Goal: Information Seeking & Learning: Learn about a topic

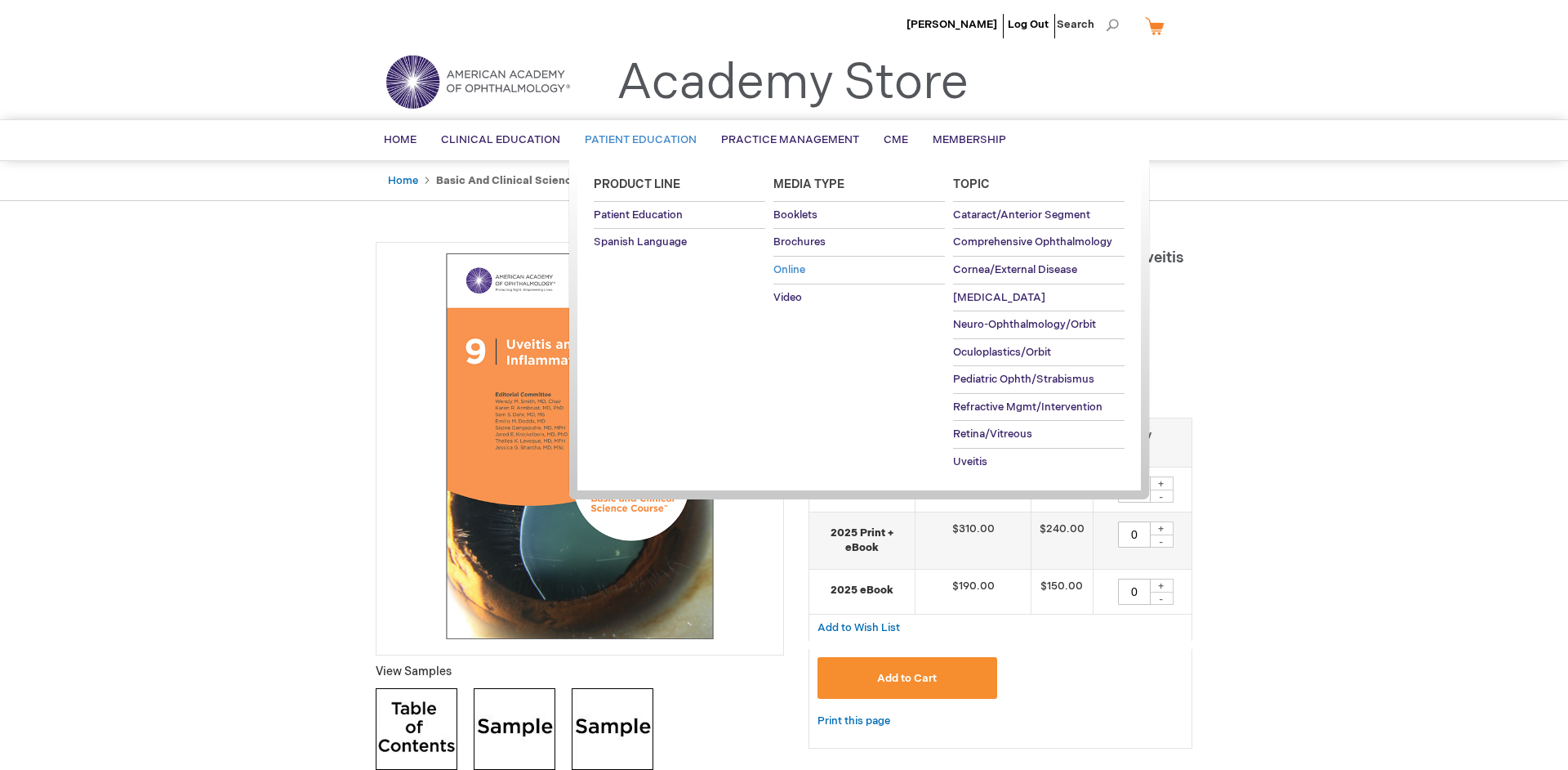
click at [789, 273] on span "Online" at bounding box center [789, 269] width 32 height 13
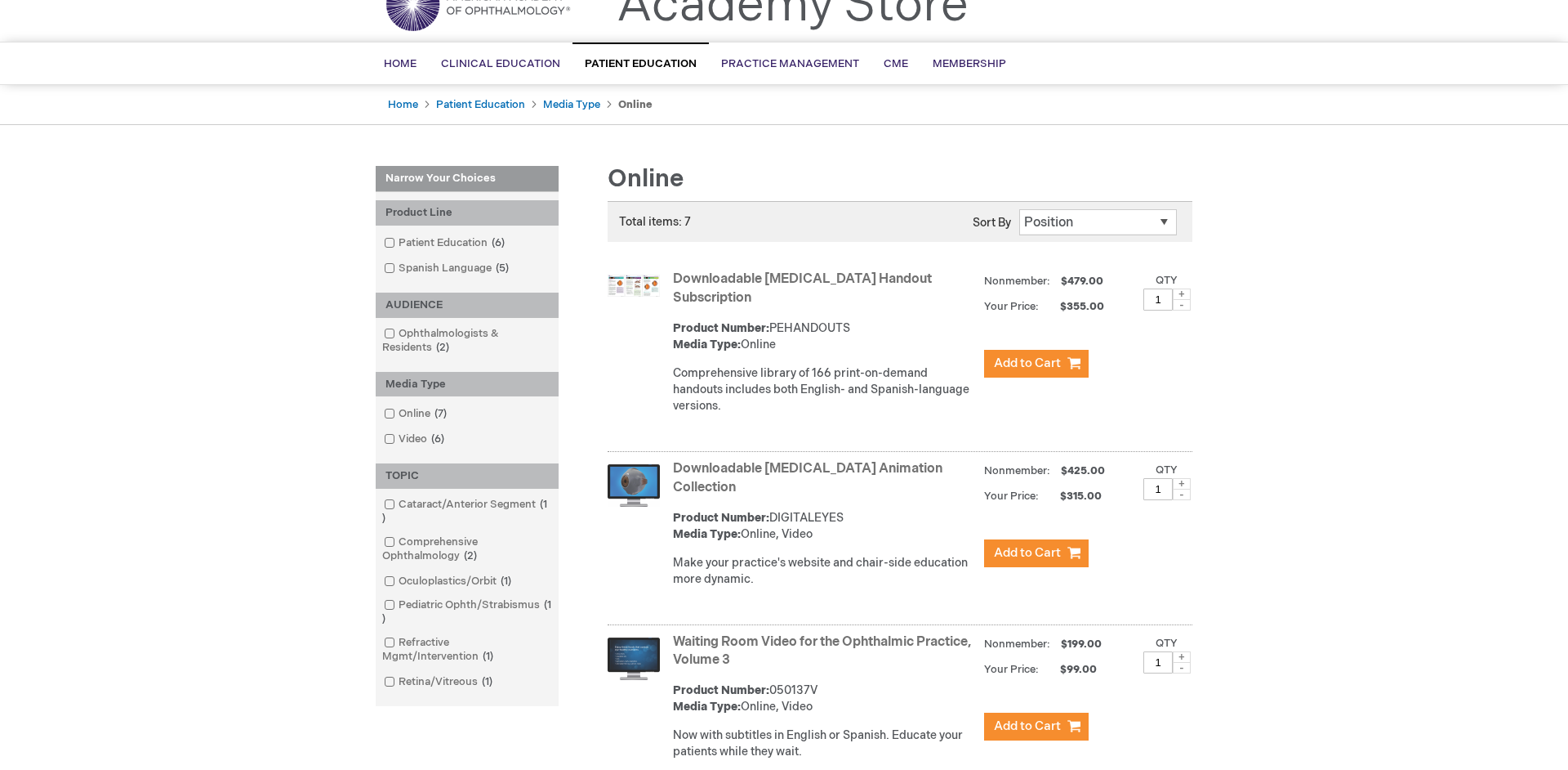
scroll to position [77, 0]
click at [726, 286] on link "Downloadable Patient Education Handout Subscription" at bounding box center [802, 289] width 259 height 34
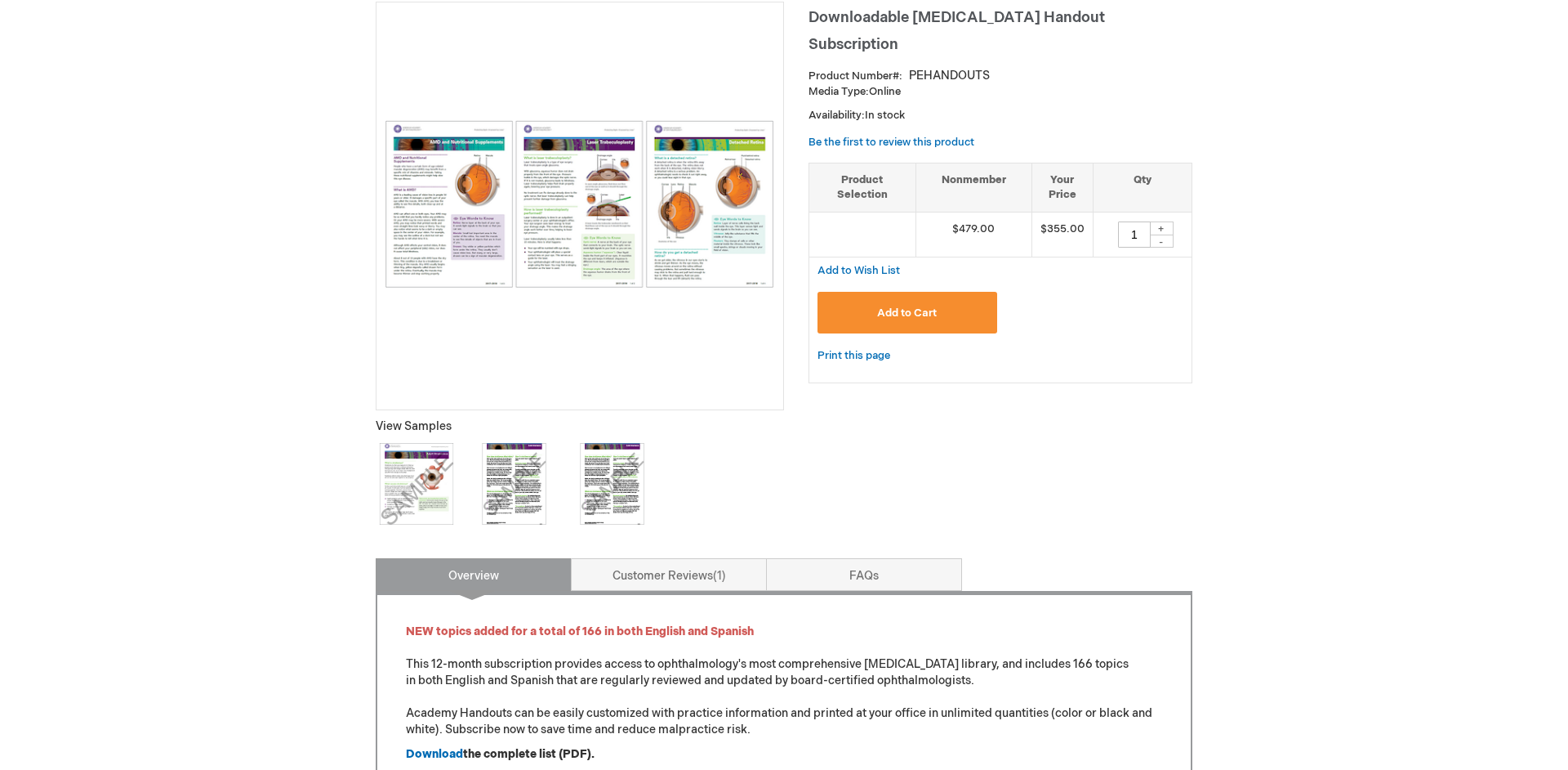
scroll to position [258, 0]
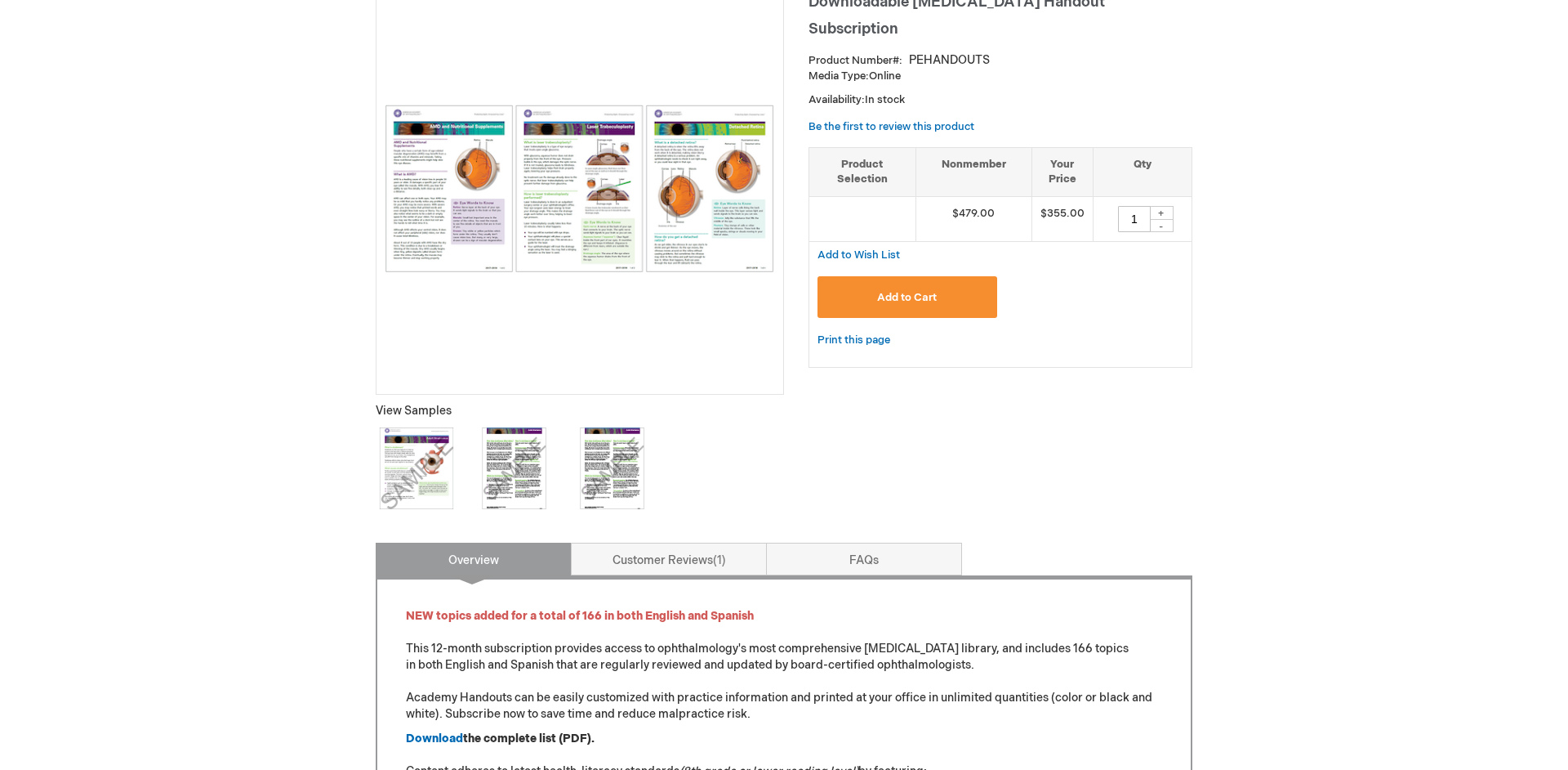
click at [425, 458] on img at bounding box center [417, 469] width 82 height 82
click at [441, 197] on img at bounding box center [580, 188] width 391 height 167
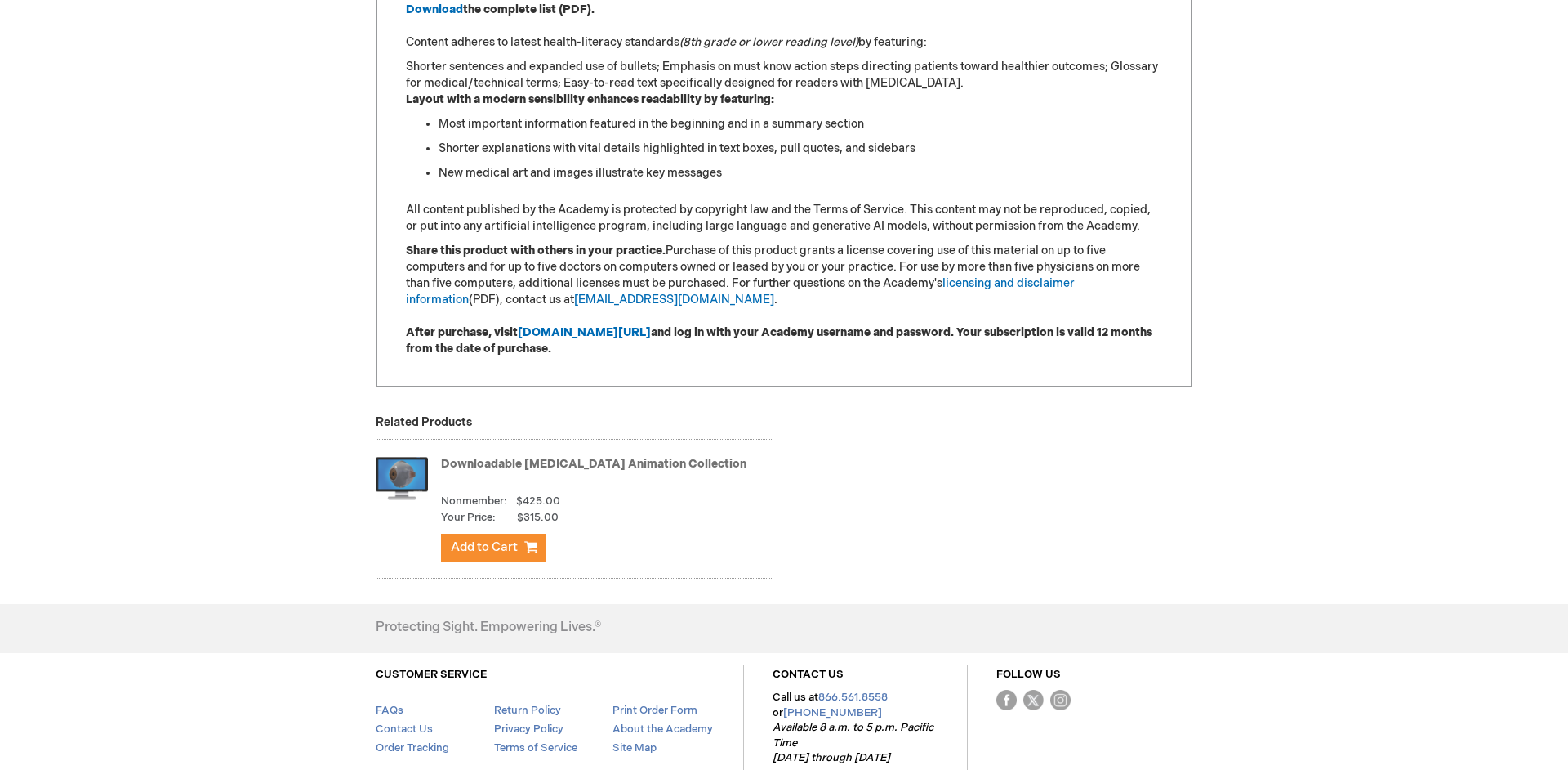
scroll to position [1050, 0]
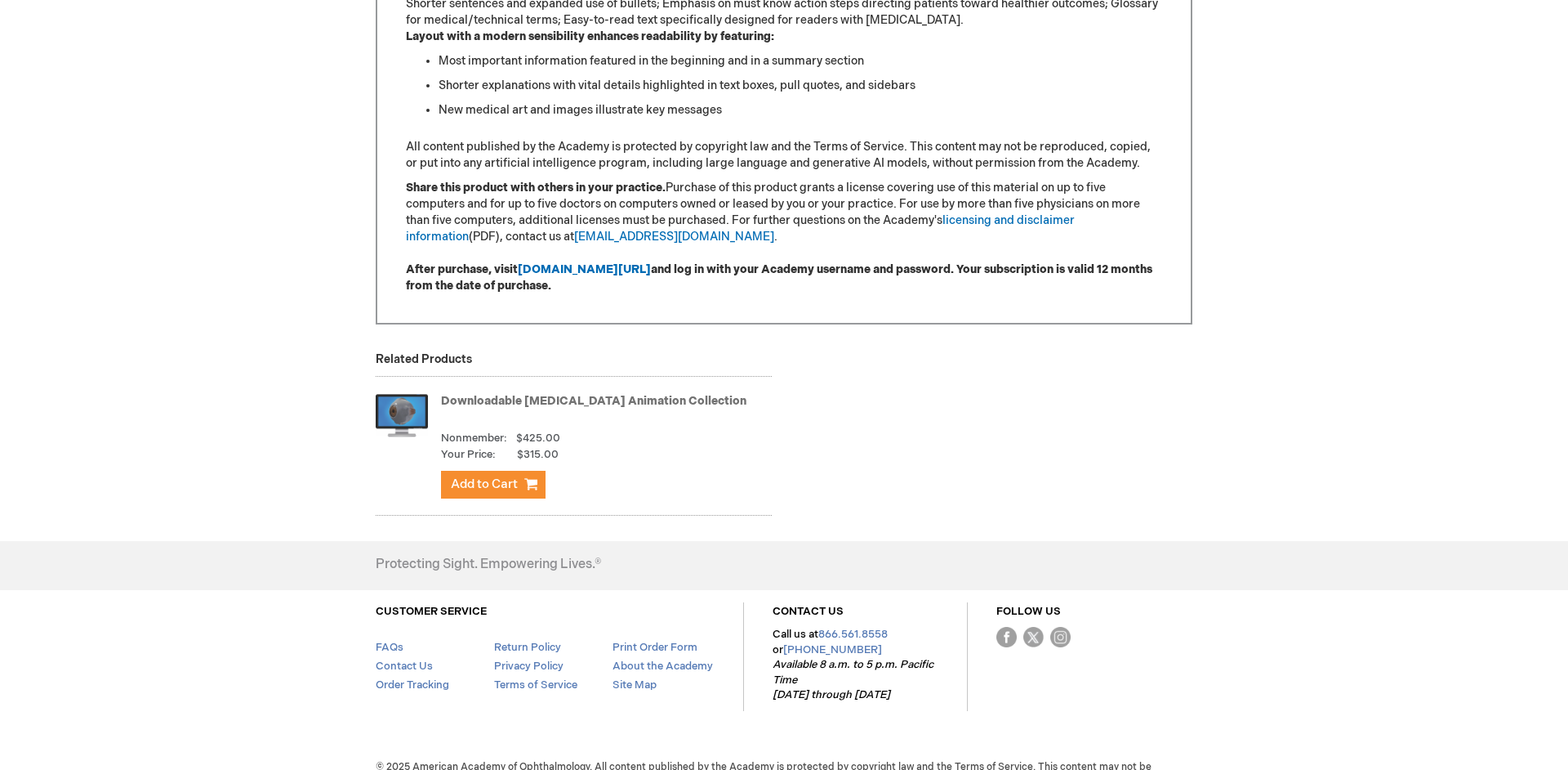
click at [495, 408] on link "Downloadable Patient Education Animation Collection" at bounding box center [594, 401] width 305 height 14
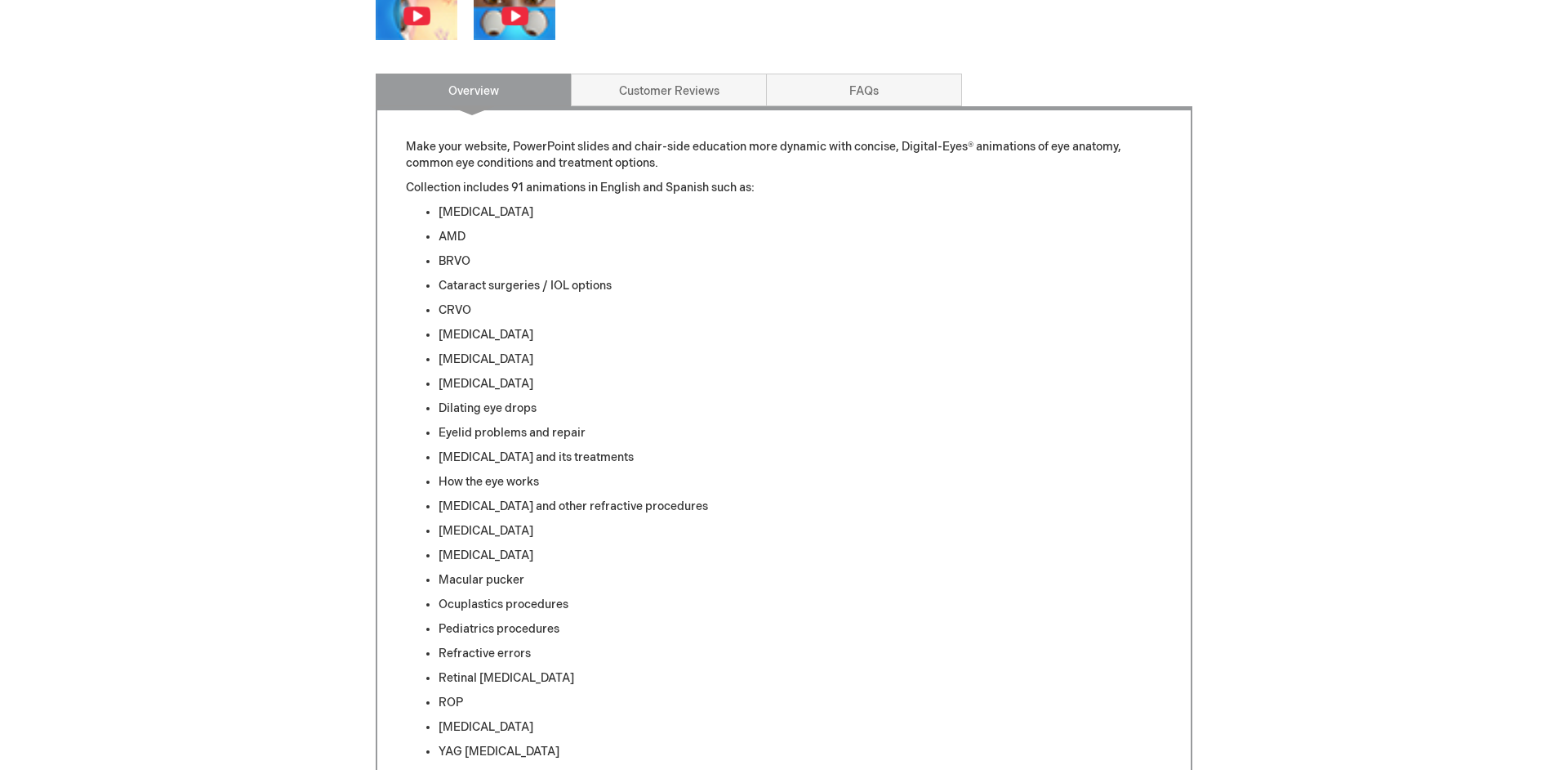
scroll to position [700, 0]
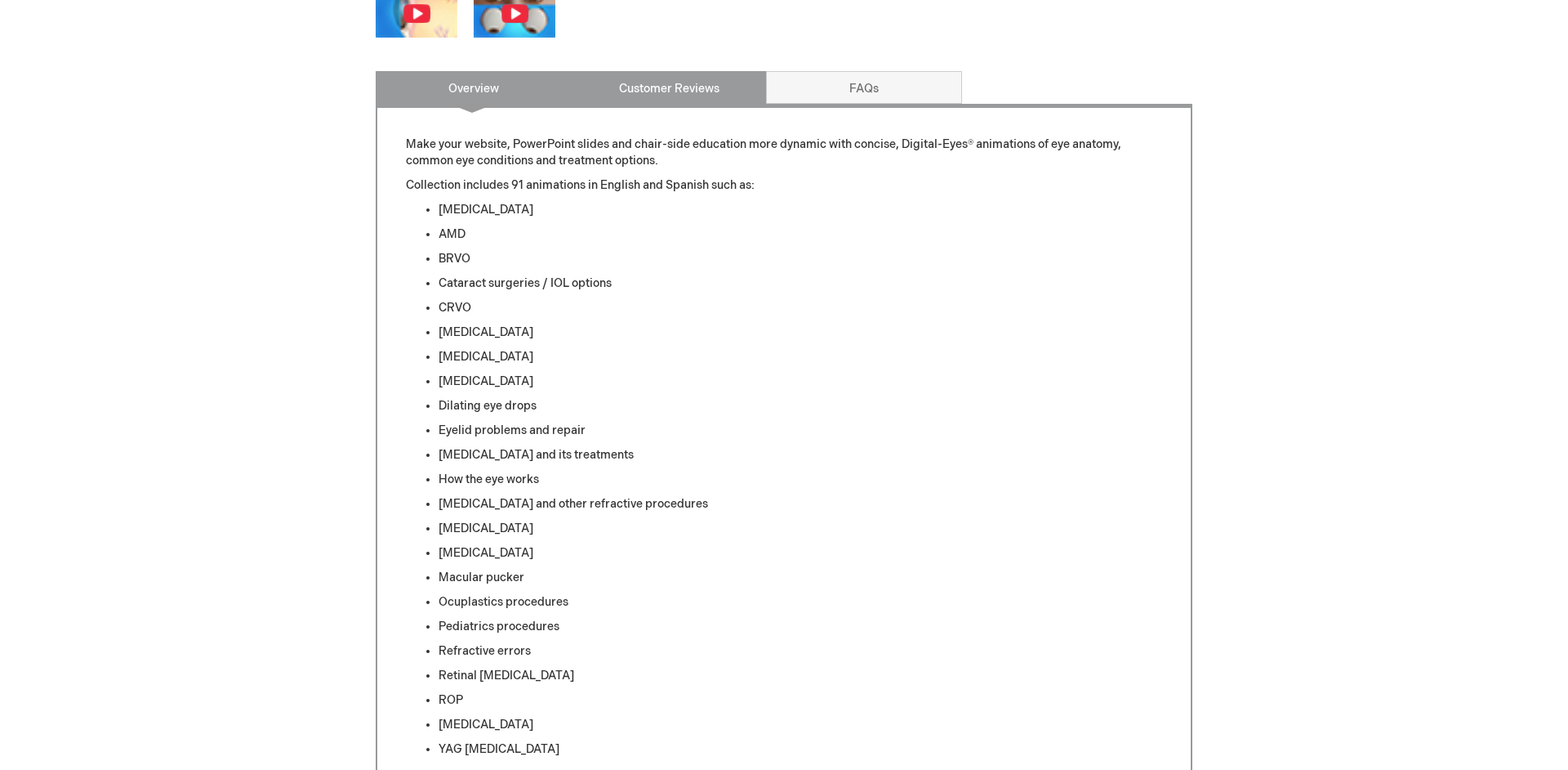
click at [685, 86] on link "Customer Reviews" at bounding box center [668, 87] width 196 height 33
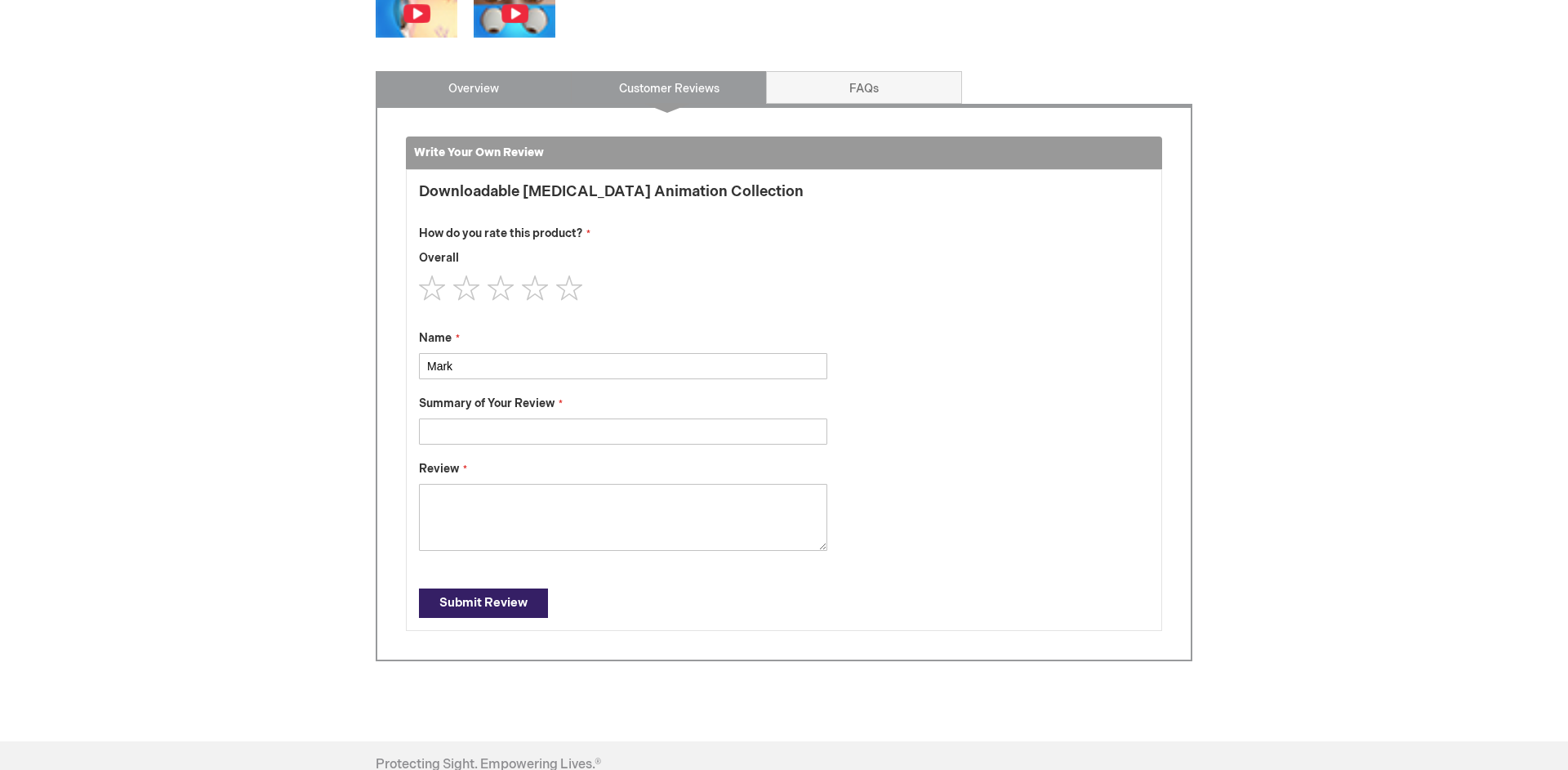
click at [496, 91] on link "Overview" at bounding box center [473, 87] width 196 height 33
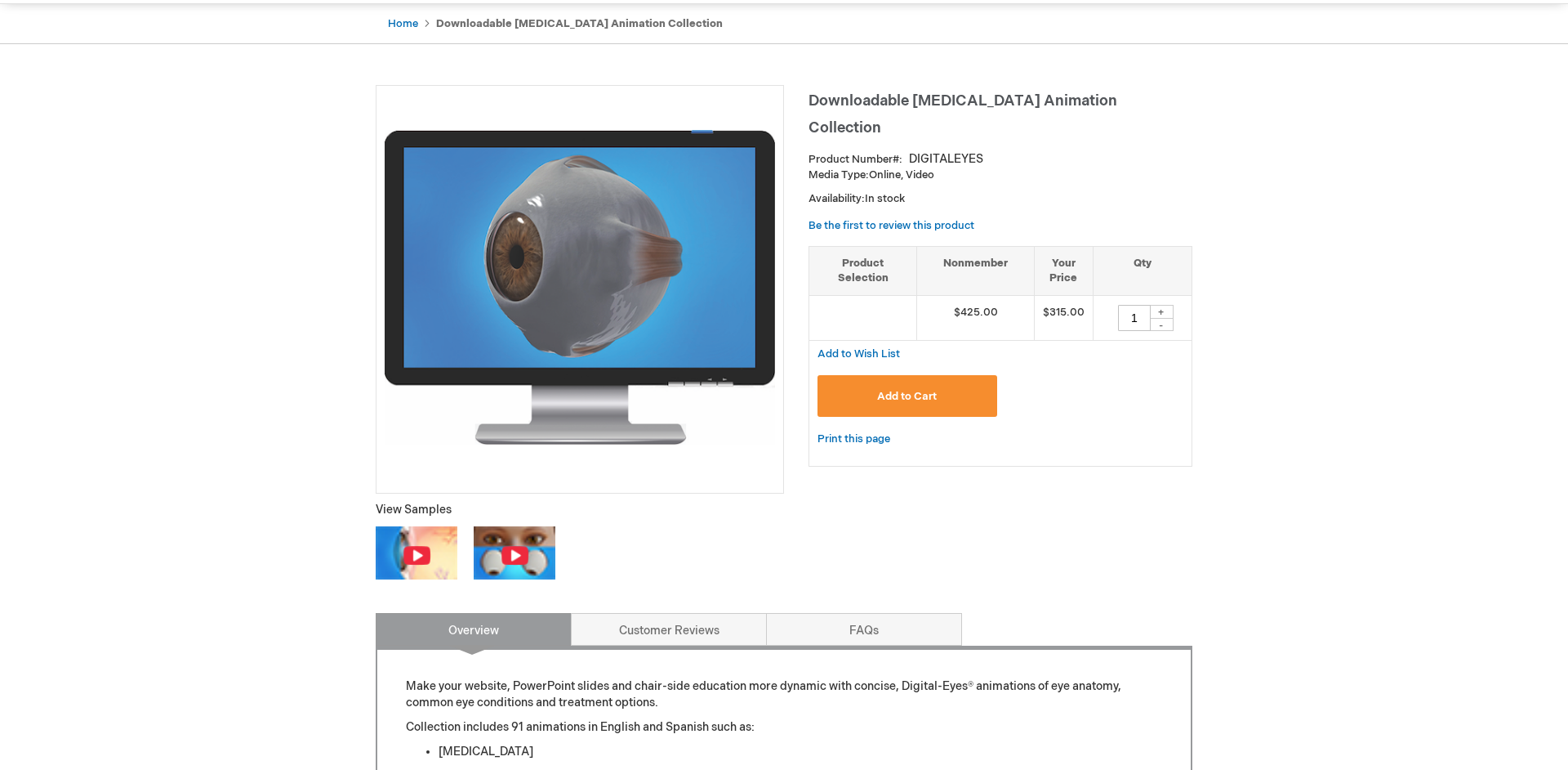
scroll to position [0, 0]
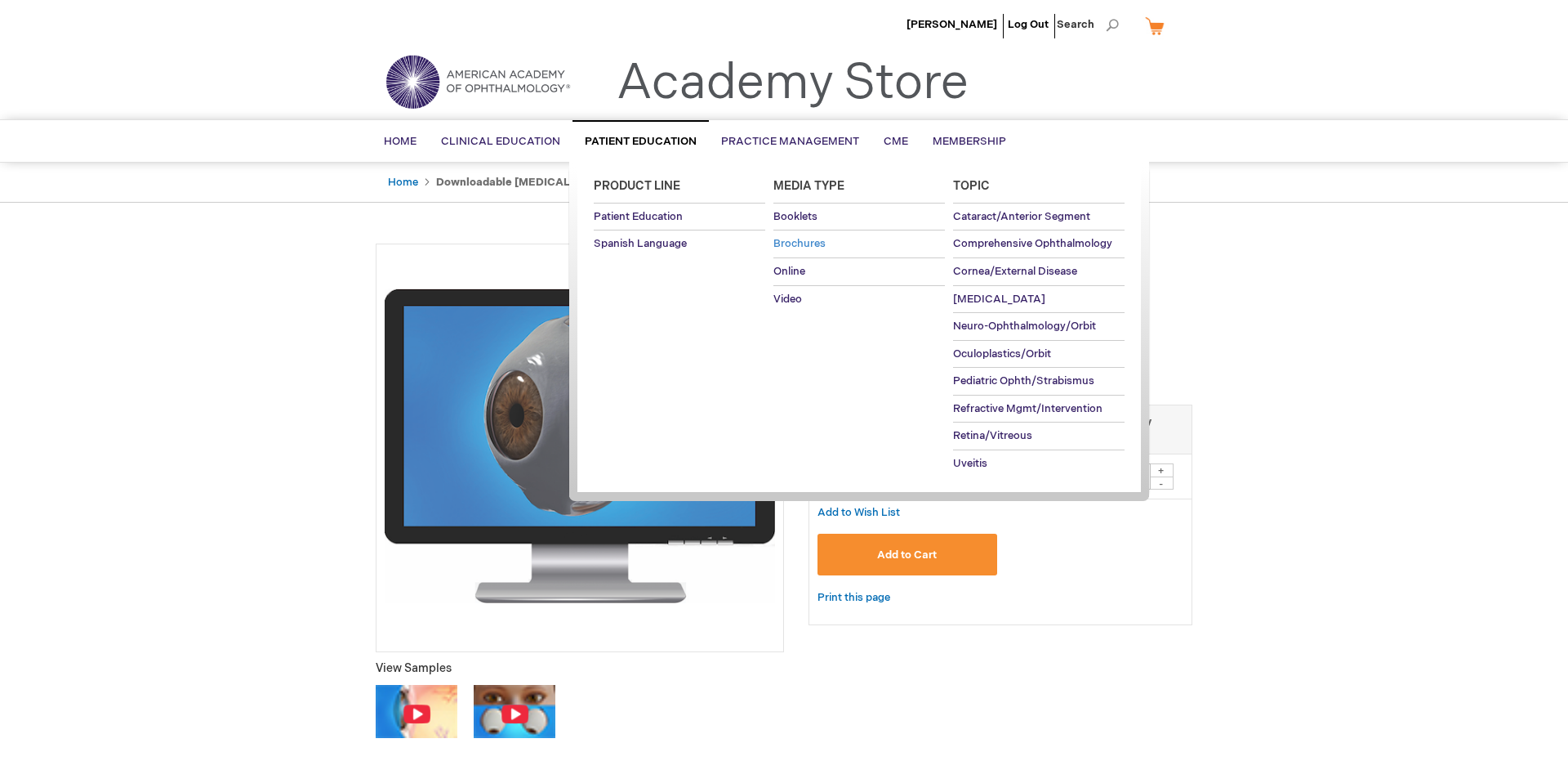
click at [807, 245] on span "Brochures" at bounding box center [799, 243] width 53 height 13
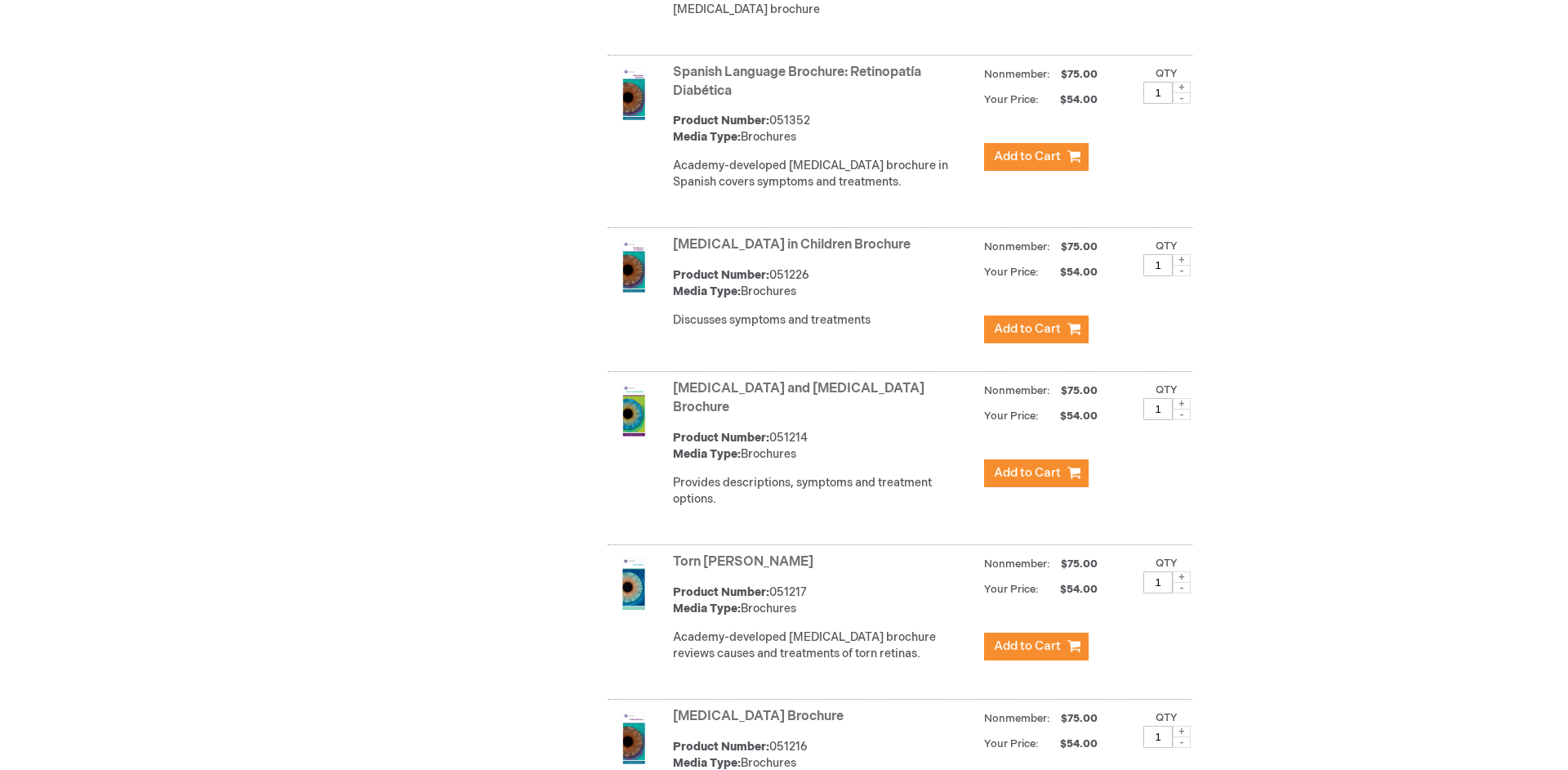
scroll to position [6368, 0]
click at [761, 552] on link "Torn Retina Brochure" at bounding box center [743, 560] width 140 height 16
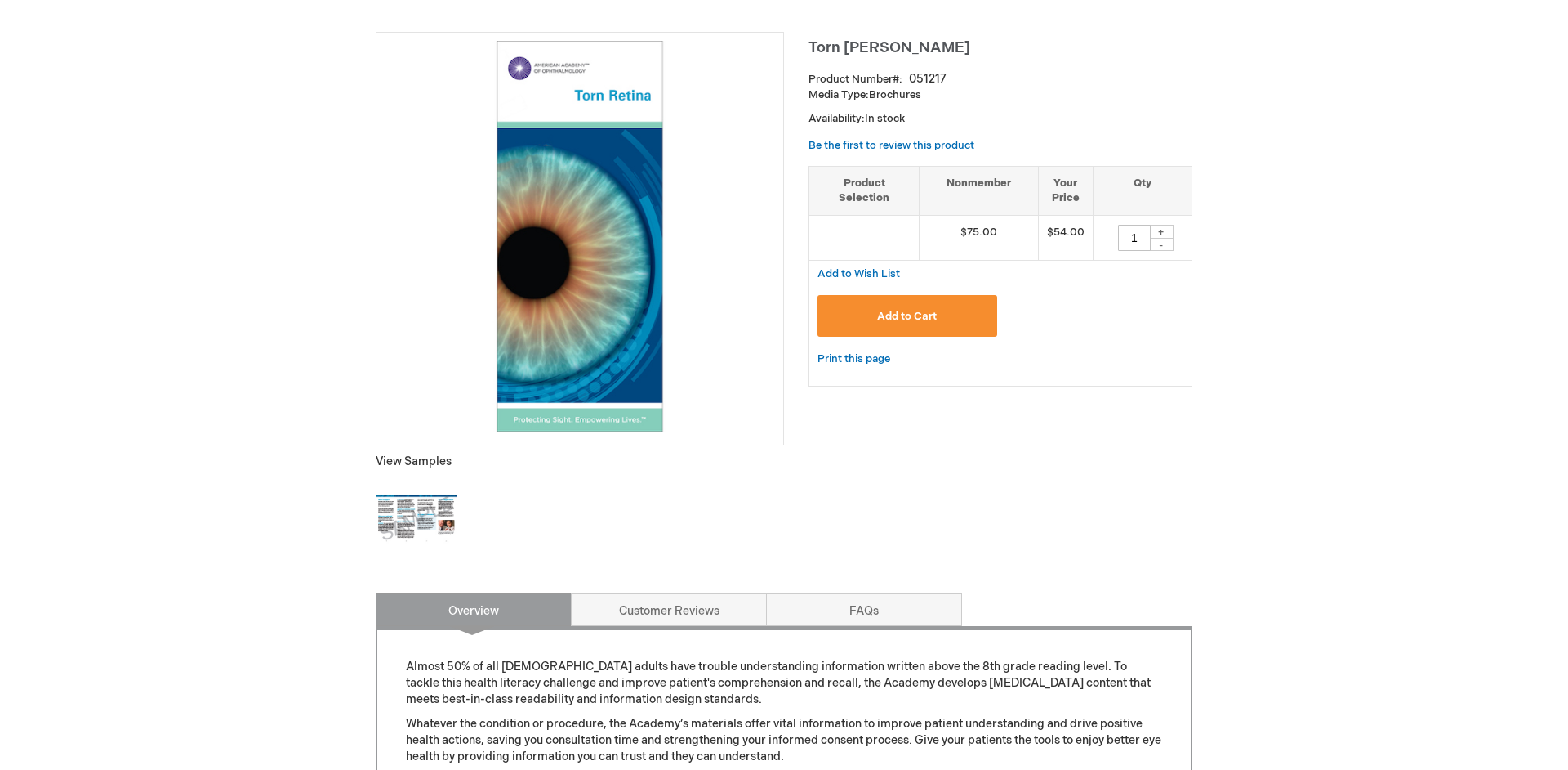
scroll to position [217, 0]
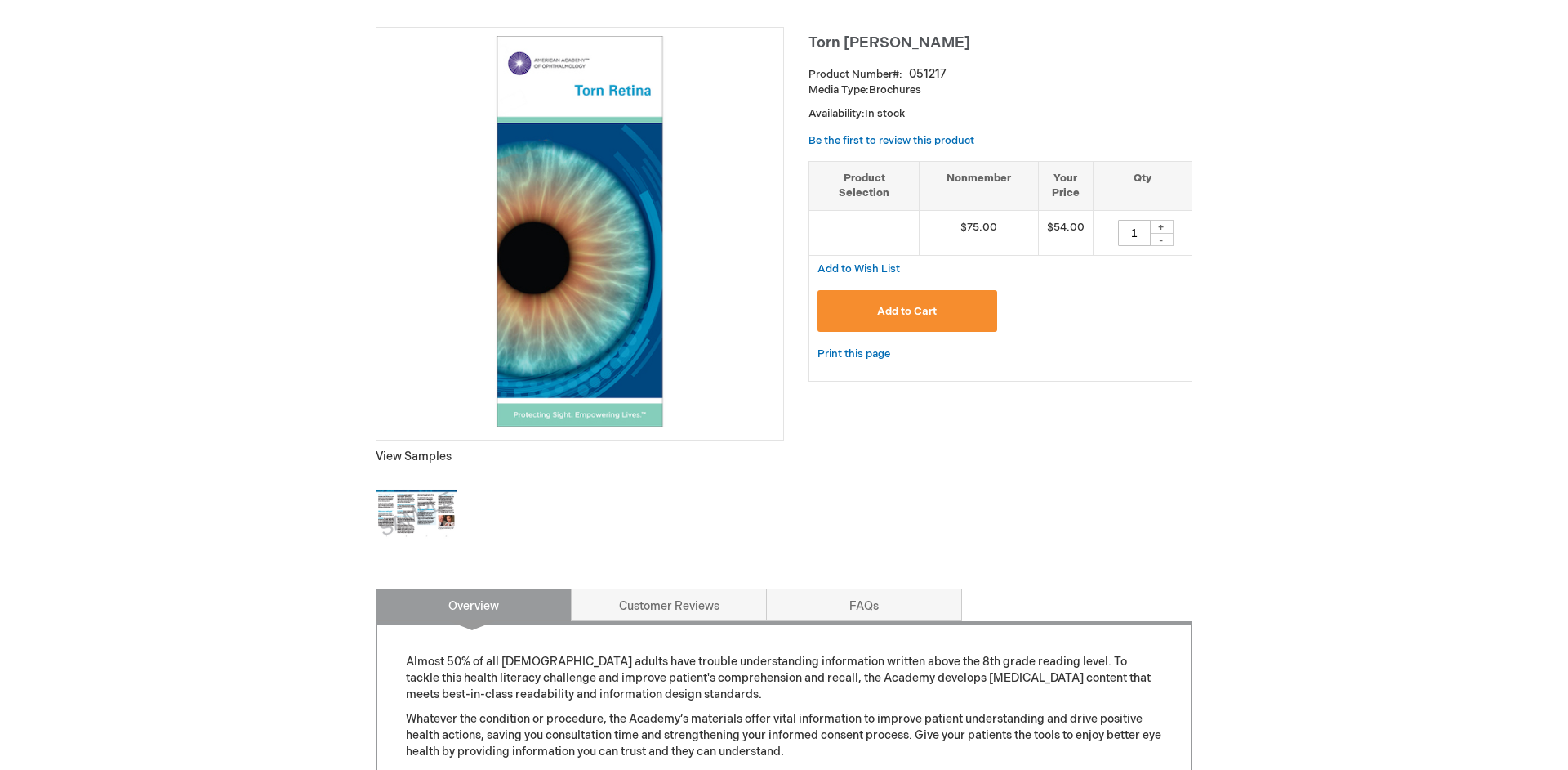
click at [414, 502] on img at bounding box center [417, 514] width 82 height 82
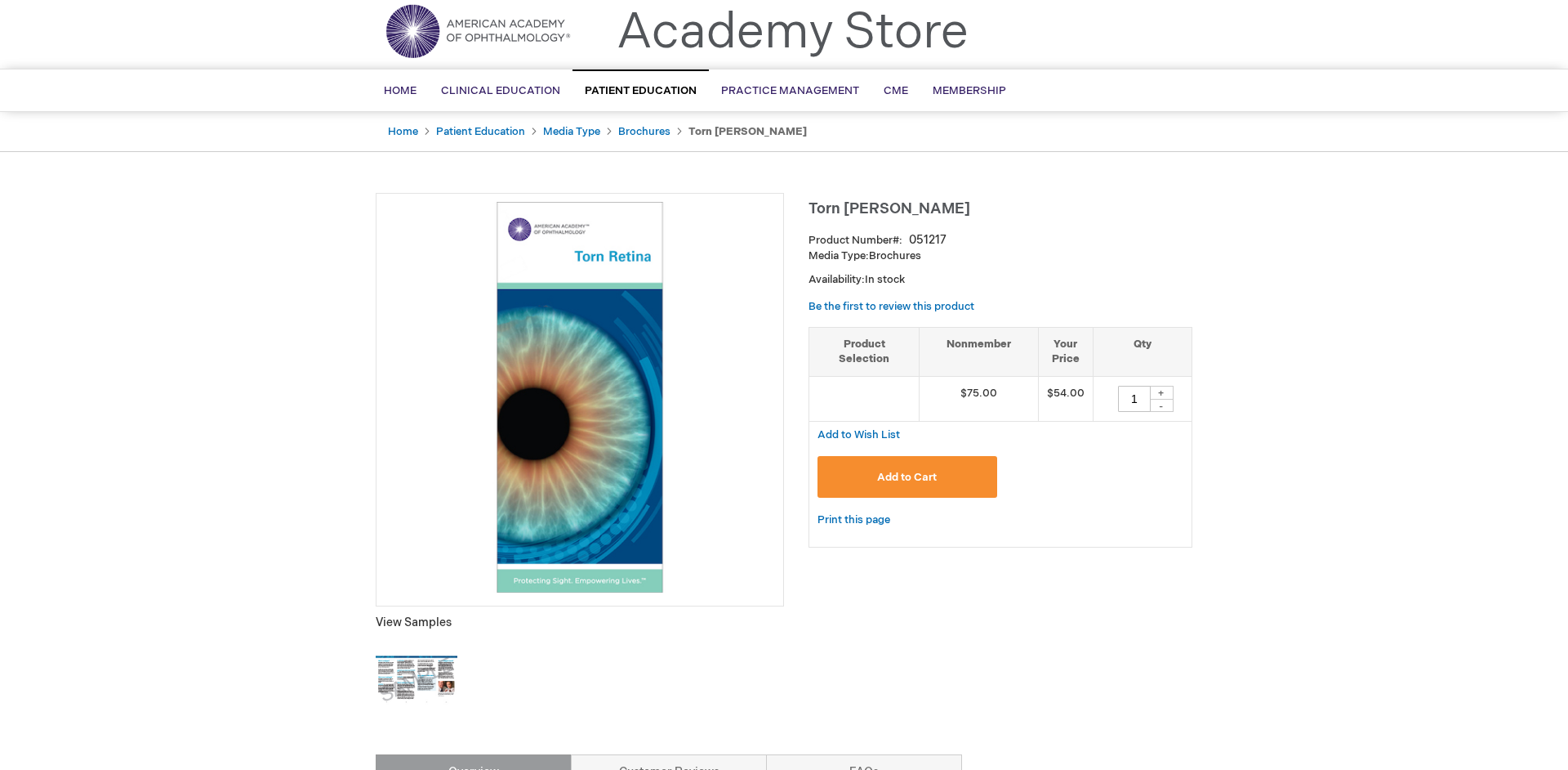
scroll to position [0, 0]
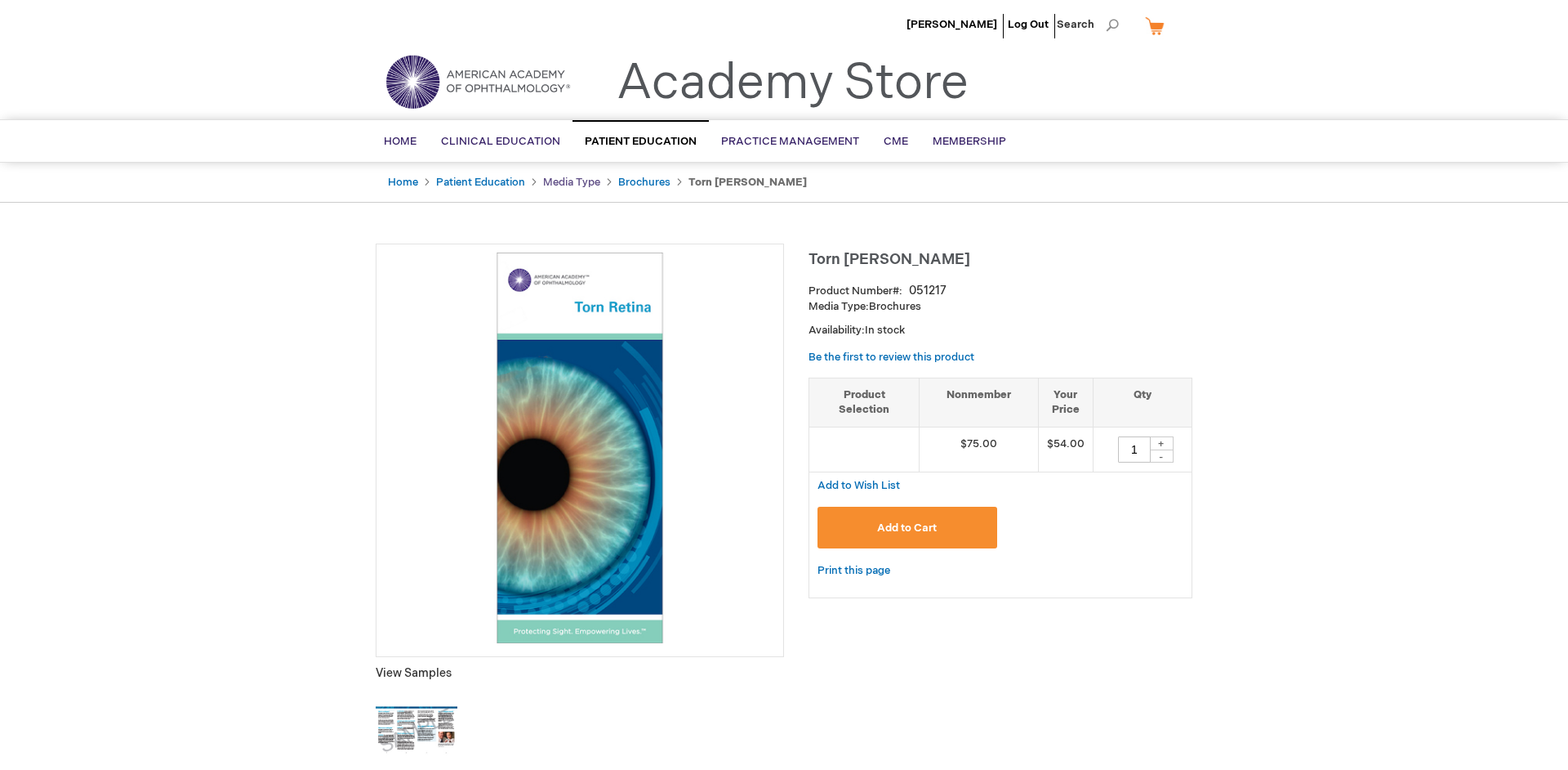
click at [574, 181] on link "Media Type" at bounding box center [571, 182] width 57 height 13
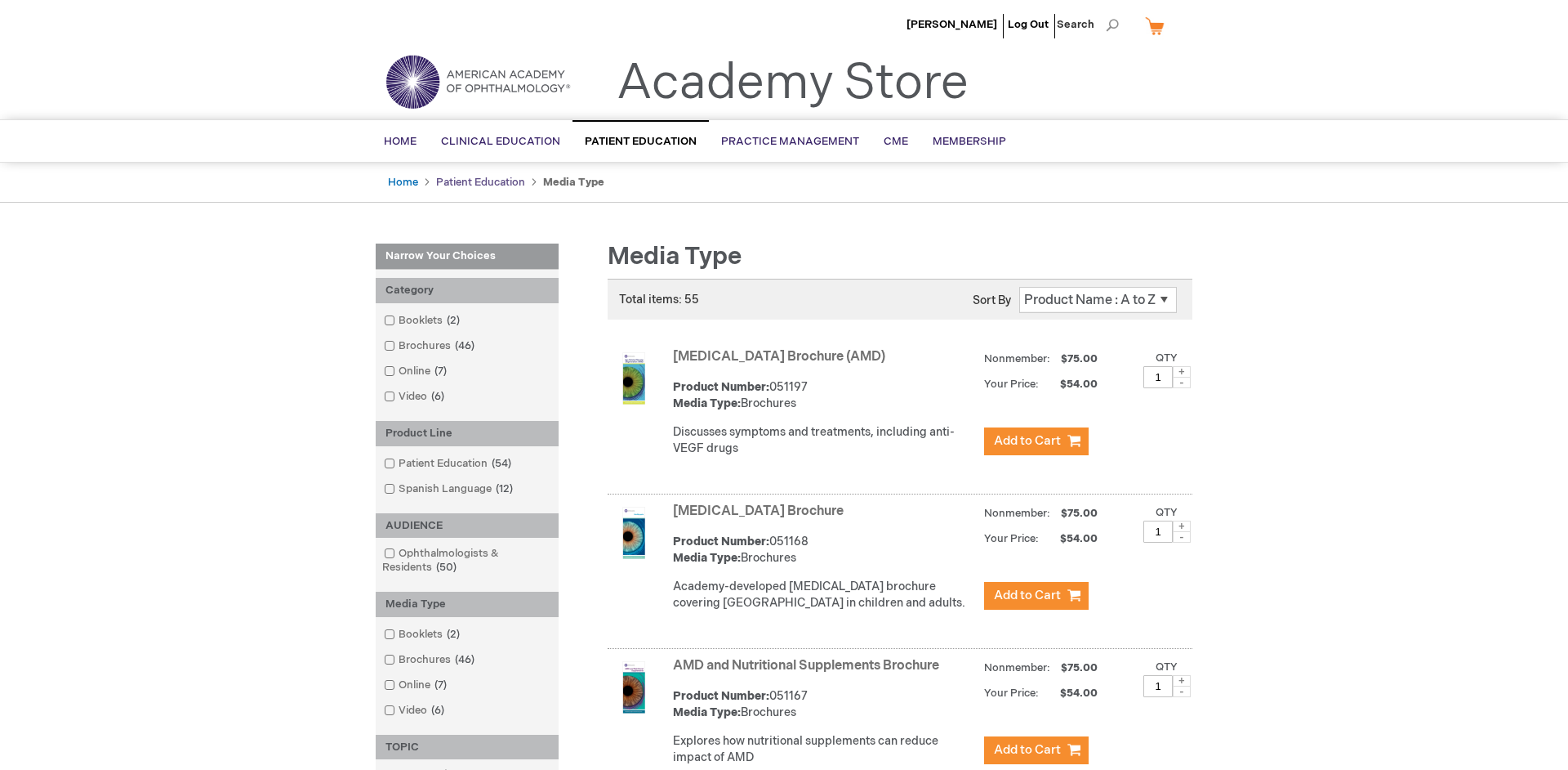
click at [511, 182] on link "Patient Education" at bounding box center [481, 182] width 89 height 13
click at [405, 180] on link "Home" at bounding box center [403, 182] width 30 height 13
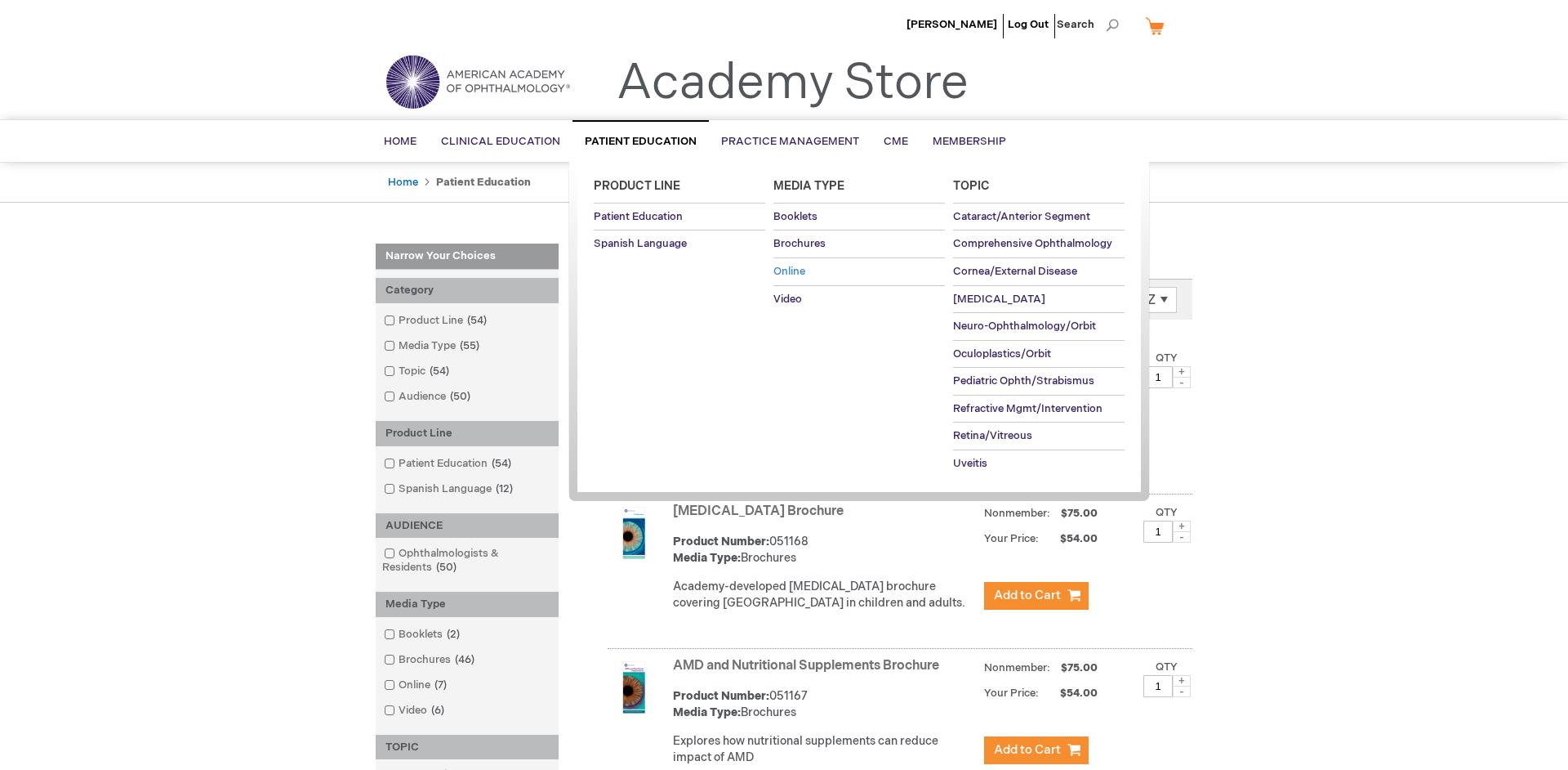
click at [790, 268] on span "Online" at bounding box center [789, 271] width 32 height 13
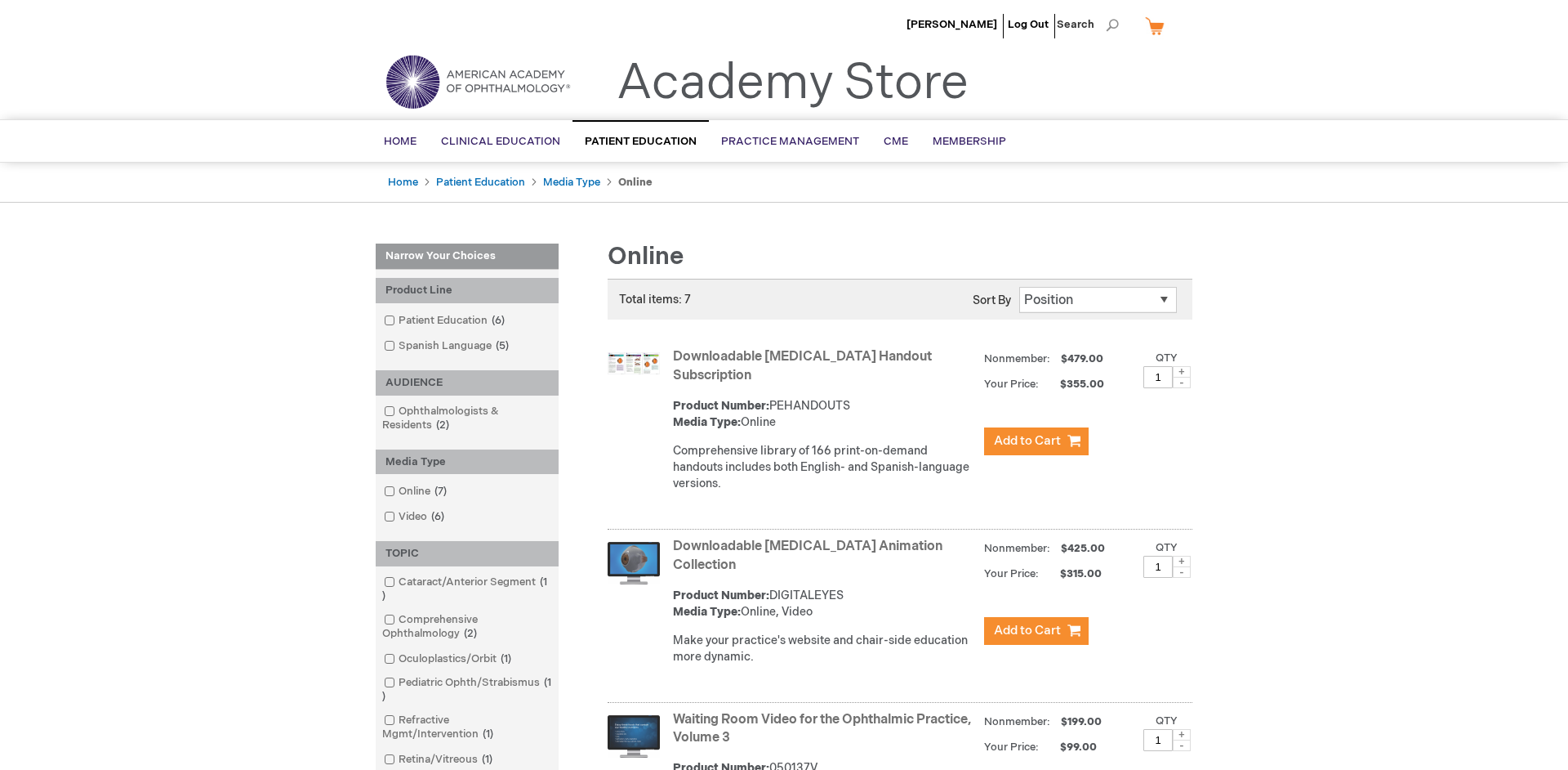
click at [726, 363] on link "Downloadable [MEDICAL_DATA] Handout Subscription" at bounding box center [802, 366] width 259 height 34
